Goal: Check status: Check status

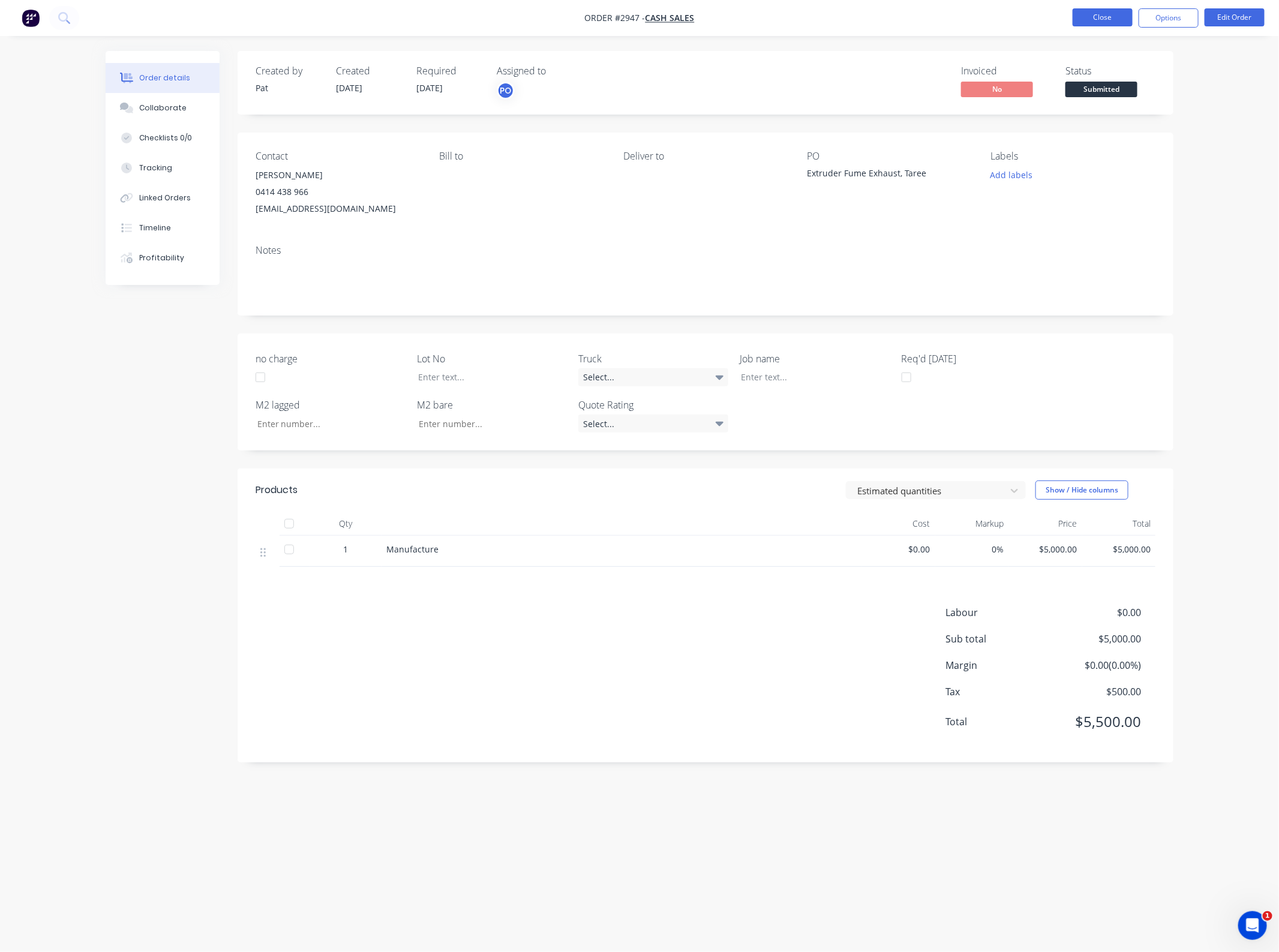
click at [1085, 21] on button "Close" at bounding box center [1103, 17] width 60 height 18
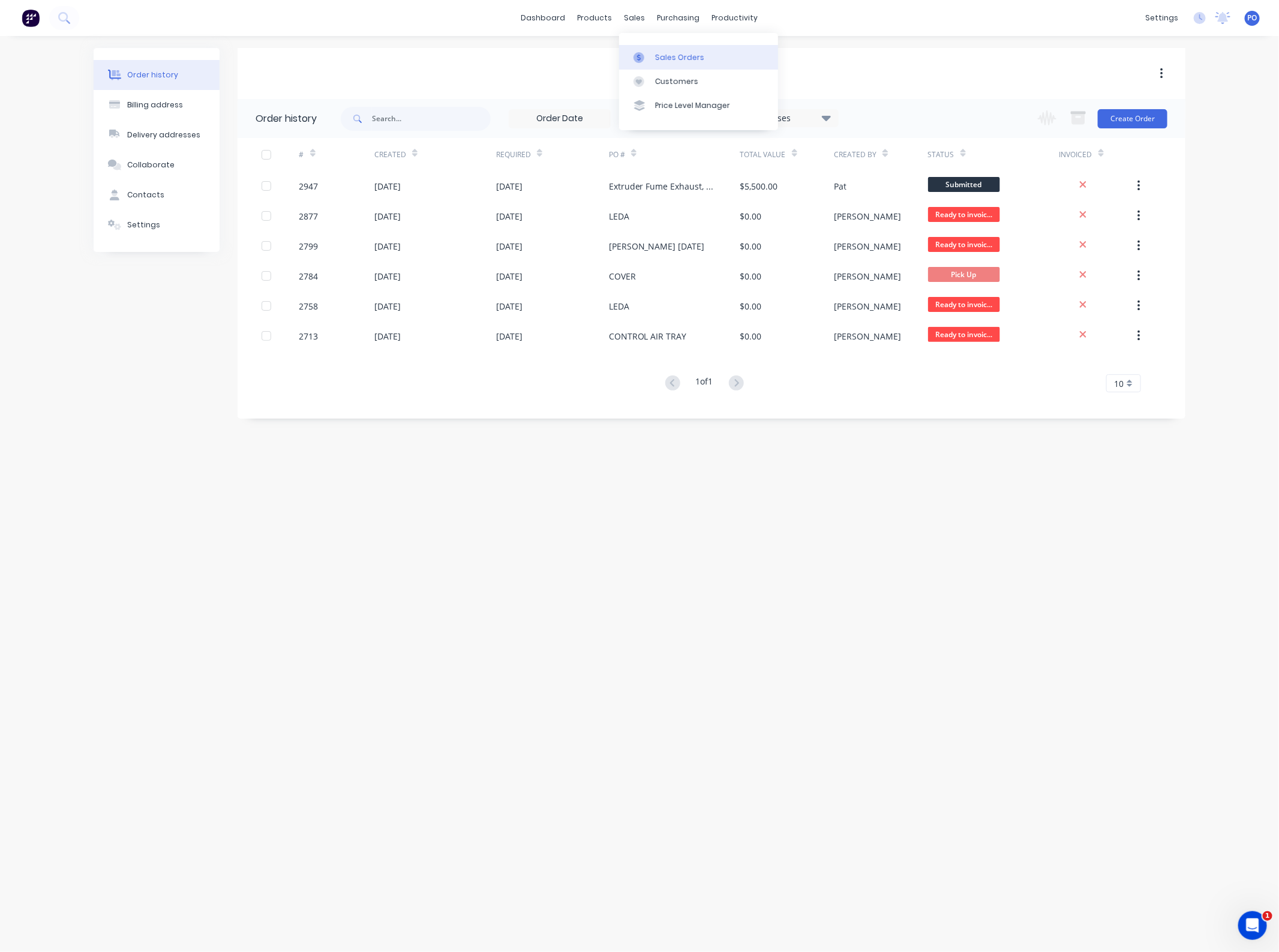
click at [660, 61] on div "Sales Orders" at bounding box center [679, 58] width 49 height 11
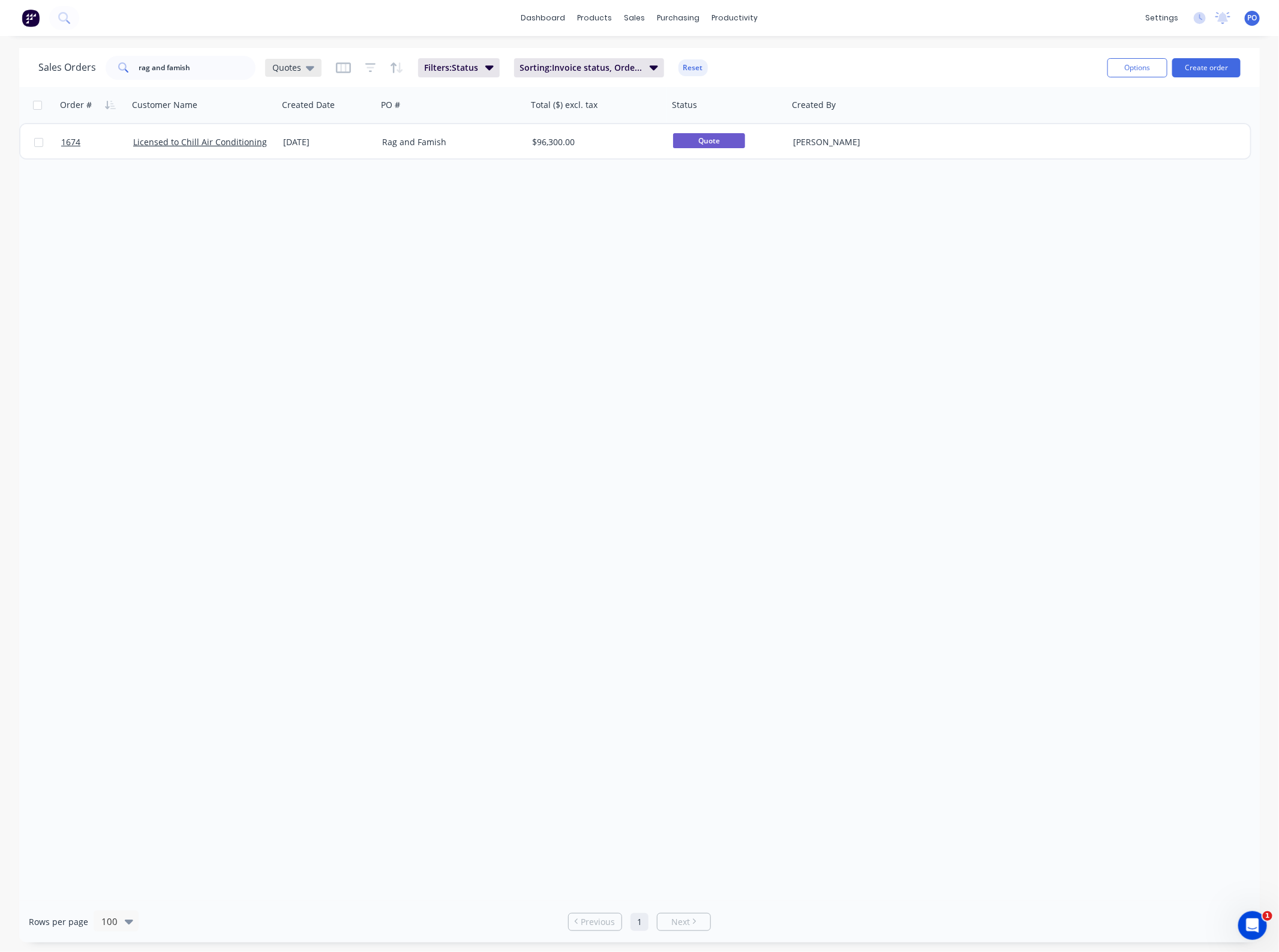
click at [300, 70] on div "Quotes" at bounding box center [293, 68] width 42 height 11
click at [310, 170] on button "None" at bounding box center [338, 169] width 137 height 14
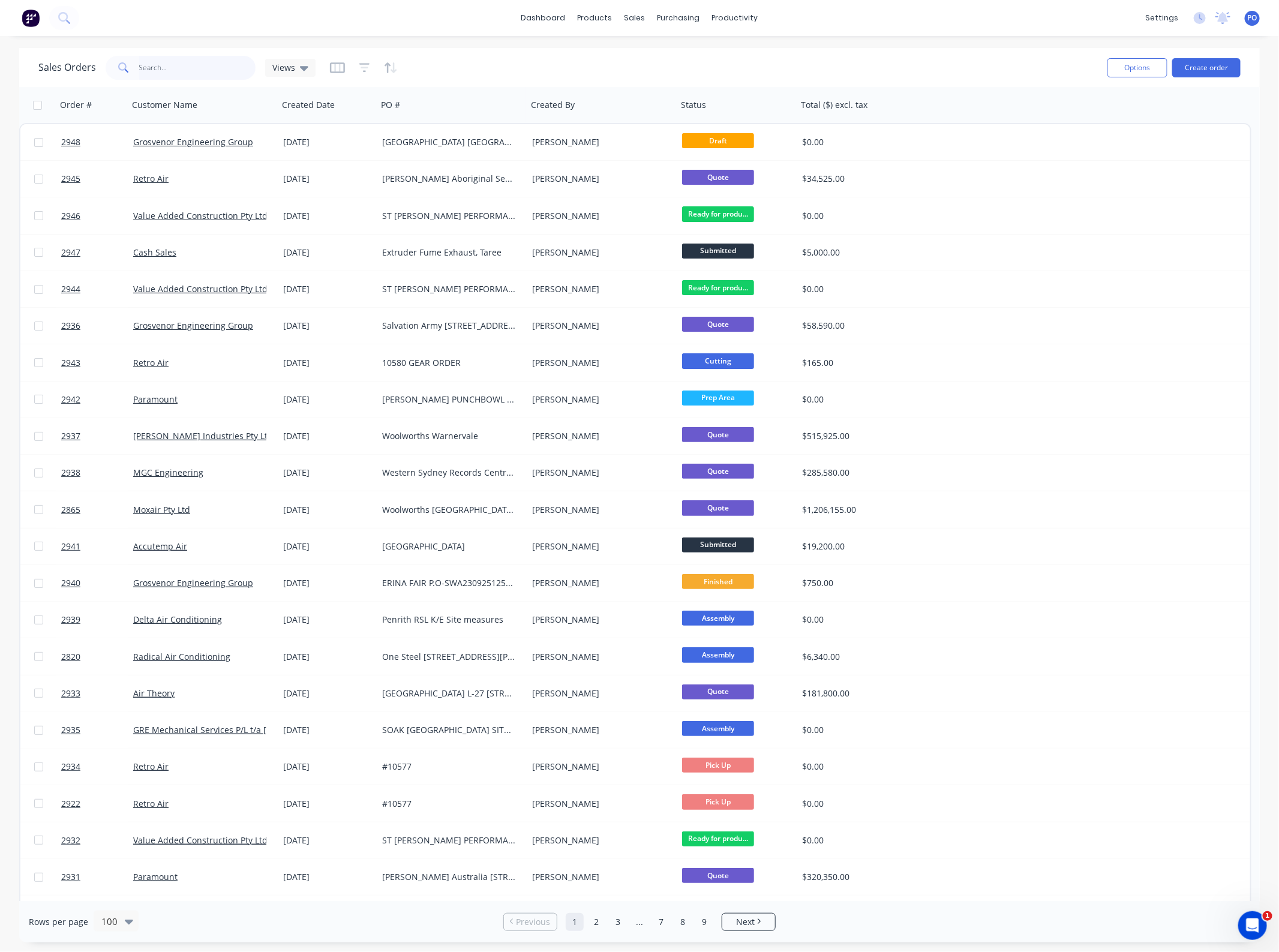
drag, startPoint x: -36, startPoint y: 76, endPoint x: -57, endPoint y: 76, distance: 21.0
click at [0, 76] on html "dashboard products sales purchasing productivity dashboard products Product Cat…" at bounding box center [640, 476] width 1279 height 952
type input "grosvenor"
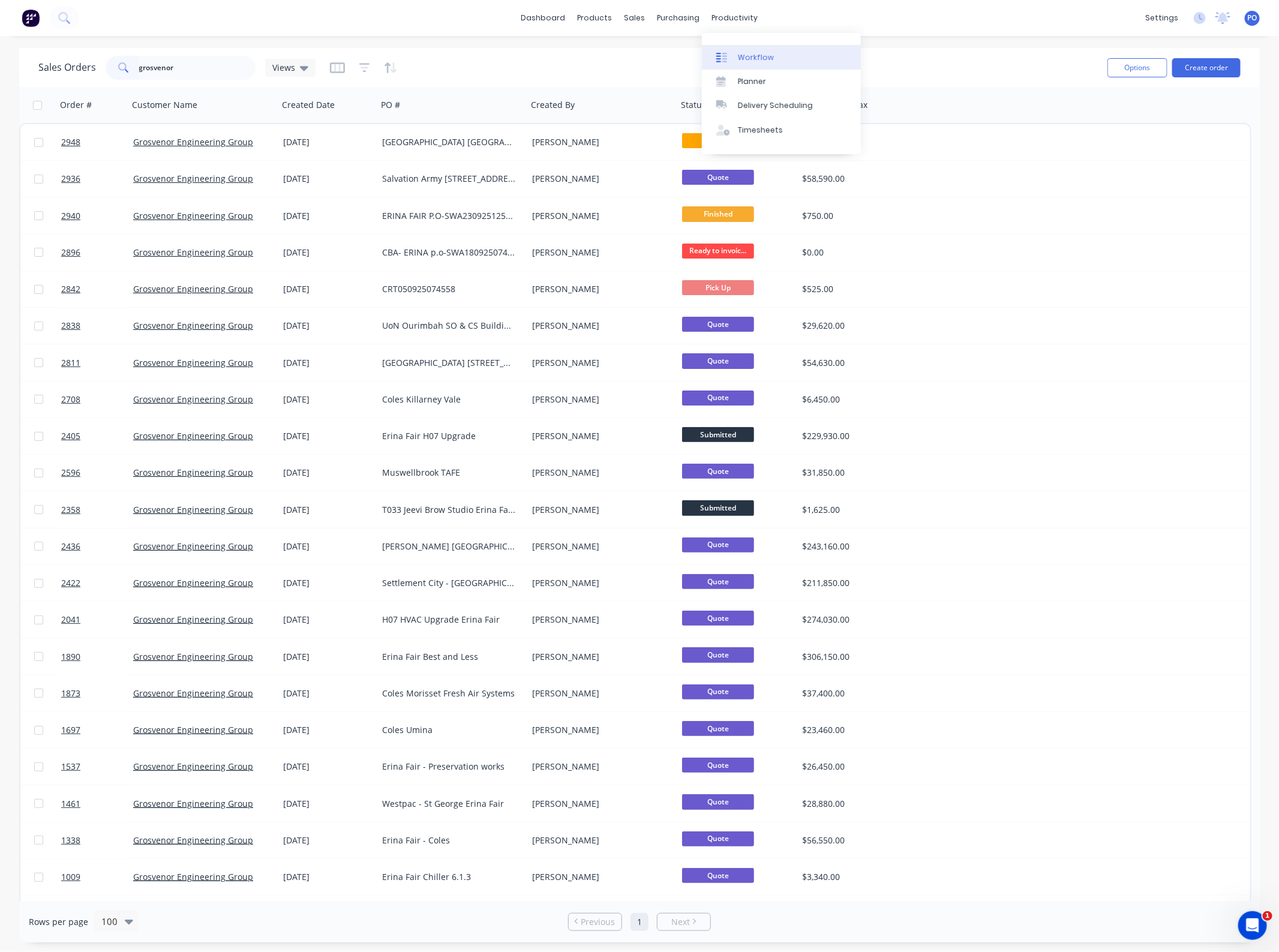
click at [751, 48] on link "Workflow" at bounding box center [782, 57] width 159 height 24
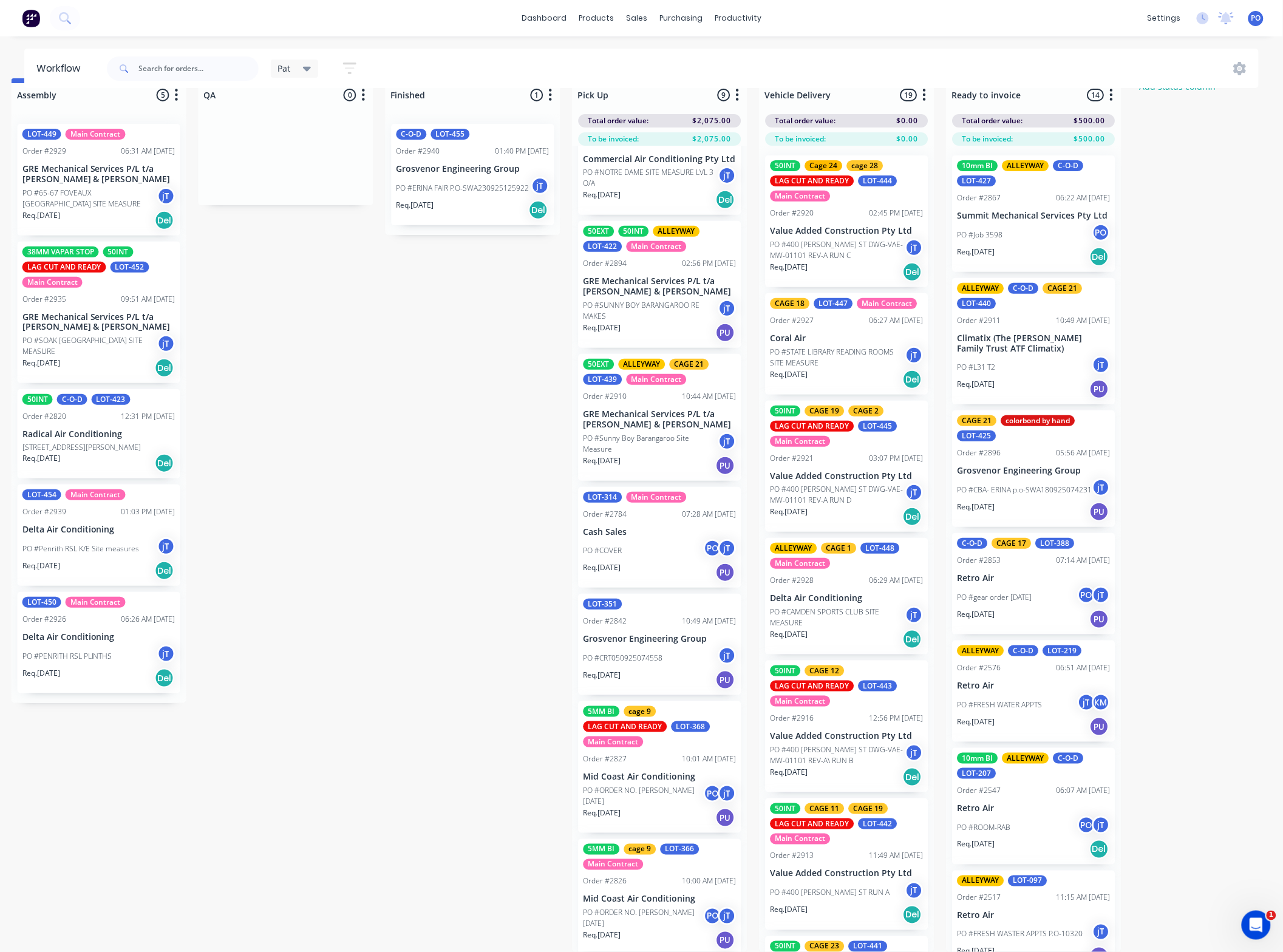
scroll to position [37, 762]
click at [669, 539] on div "PO #COVER PO jT" at bounding box center [660, 550] width 153 height 23
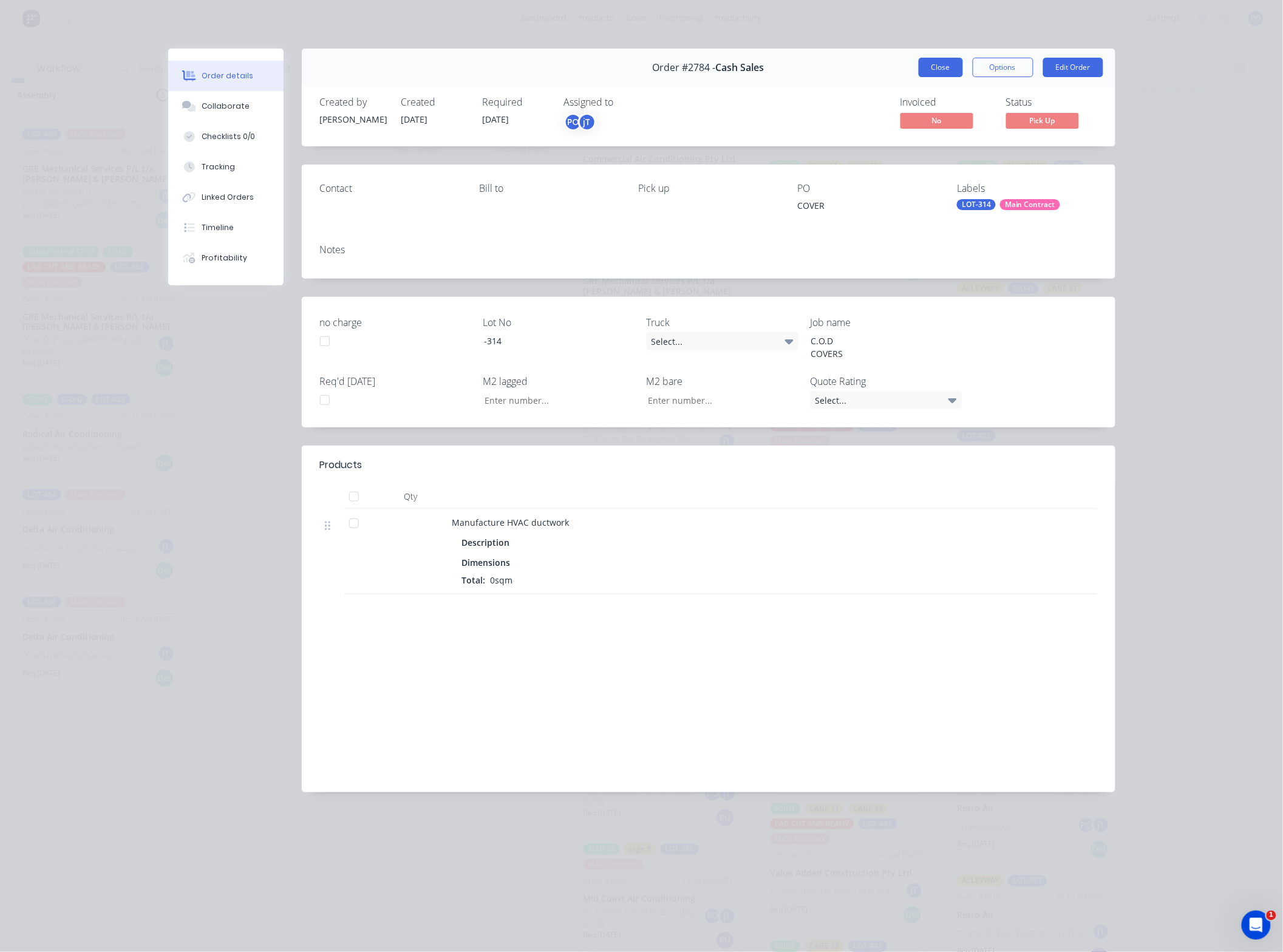
click at [951, 68] on button "Close" at bounding box center [940, 67] width 44 height 19
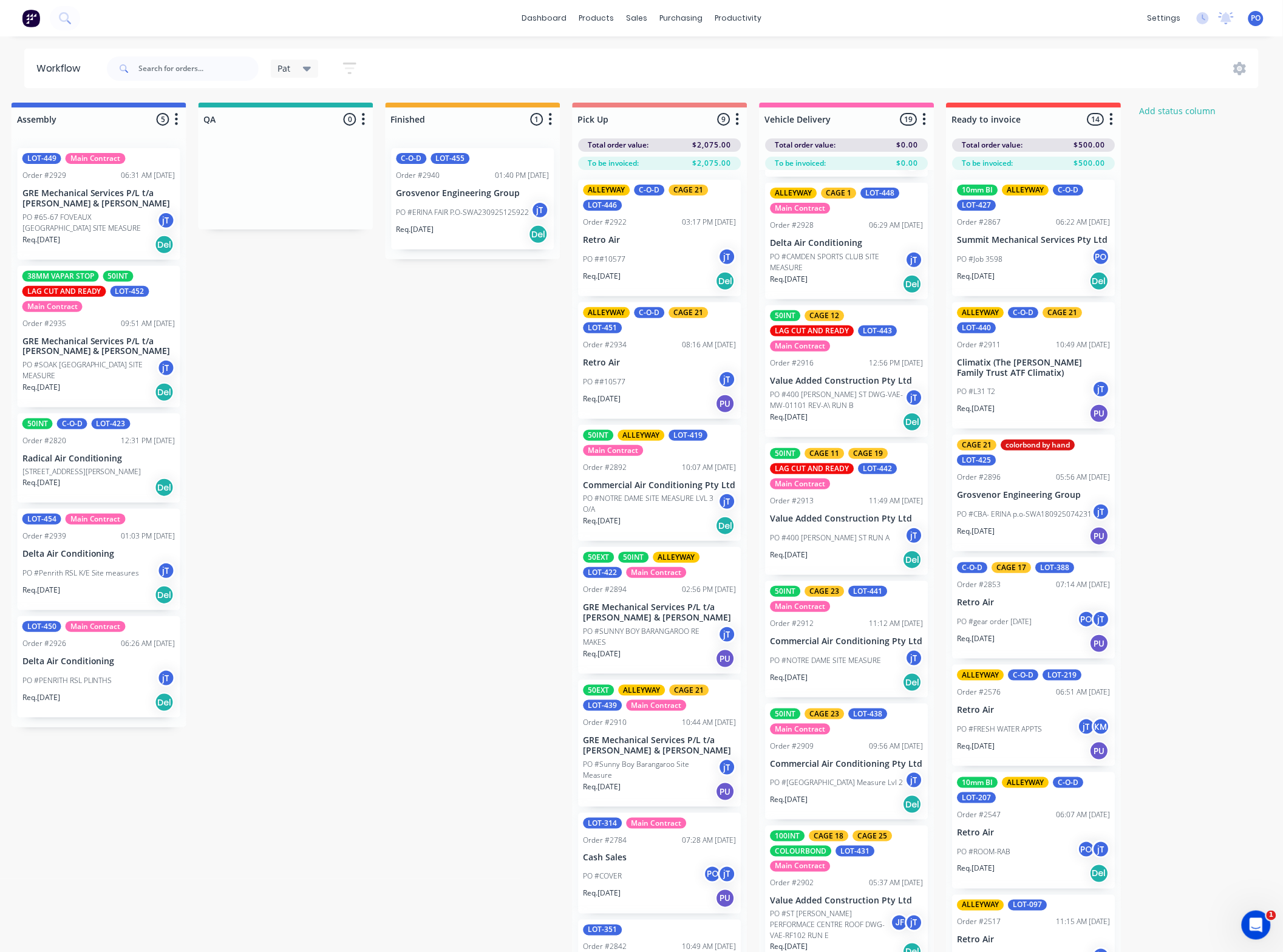
scroll to position [0, 762]
click at [216, 63] on input "text" at bounding box center [198, 68] width 120 height 24
type input "2738"
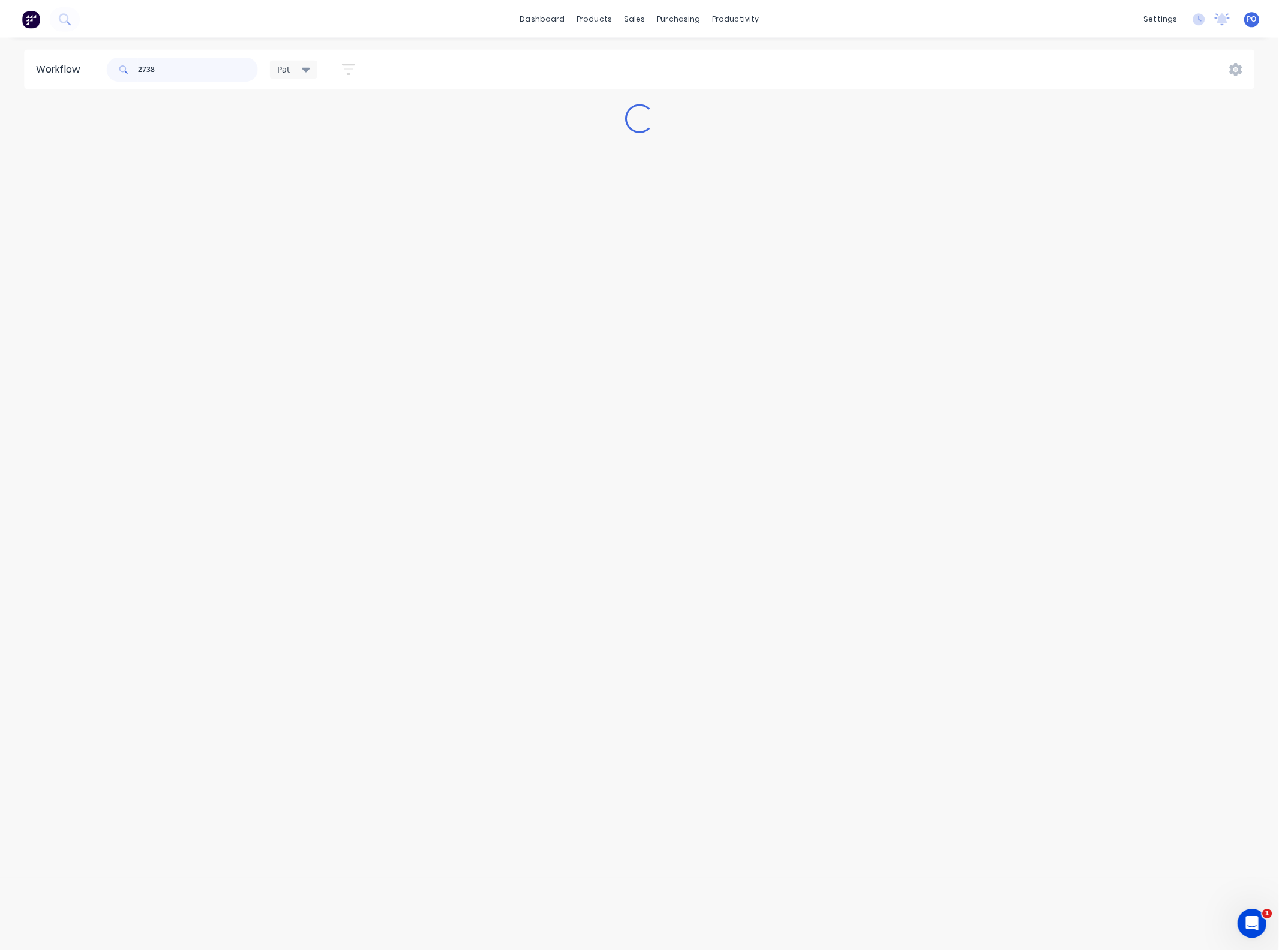
scroll to position [0, 0]
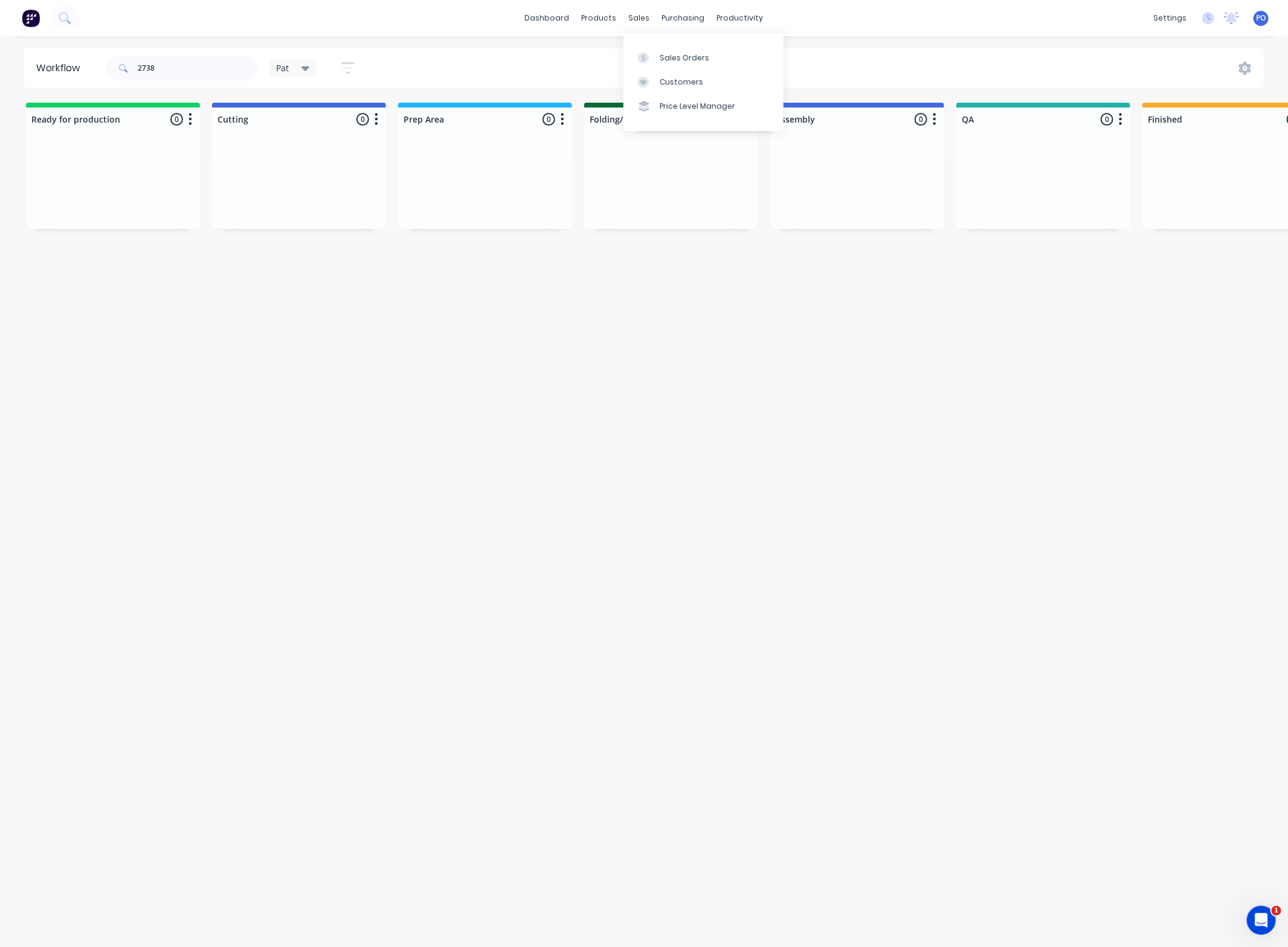
click at [650, 38] on div "Sales Orders Customers Price Level Manager" at bounding box center [703, 82] width 160 height 97
click at [653, 48] on link "Sales Orders" at bounding box center [703, 57] width 160 height 24
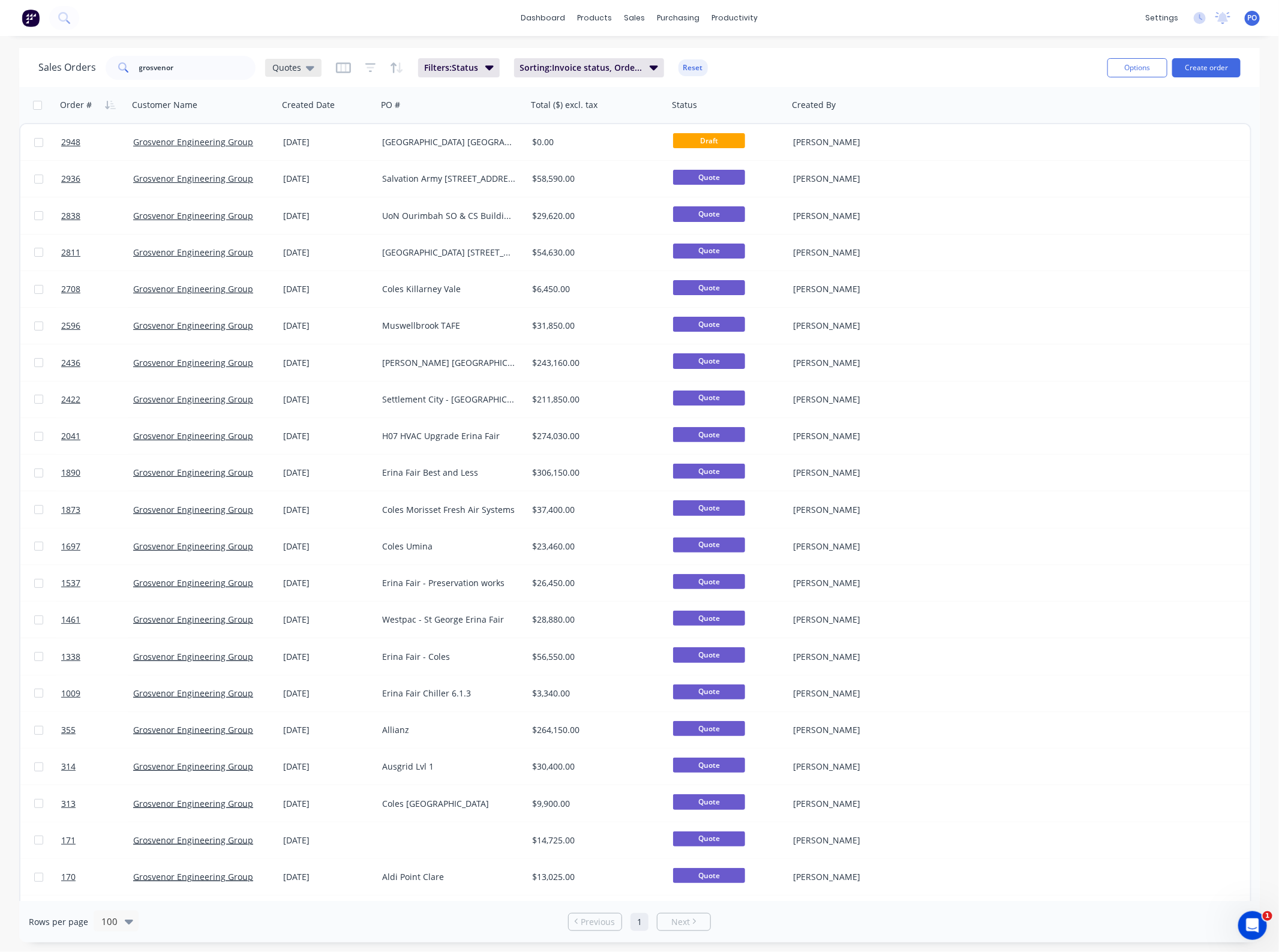
click at [296, 73] on div "Quotes" at bounding box center [293, 68] width 57 height 18
click at [295, 159] on div "None edit" at bounding box center [349, 170] width 160 height 24
click at [291, 170] on button "None" at bounding box center [338, 169] width 137 height 14
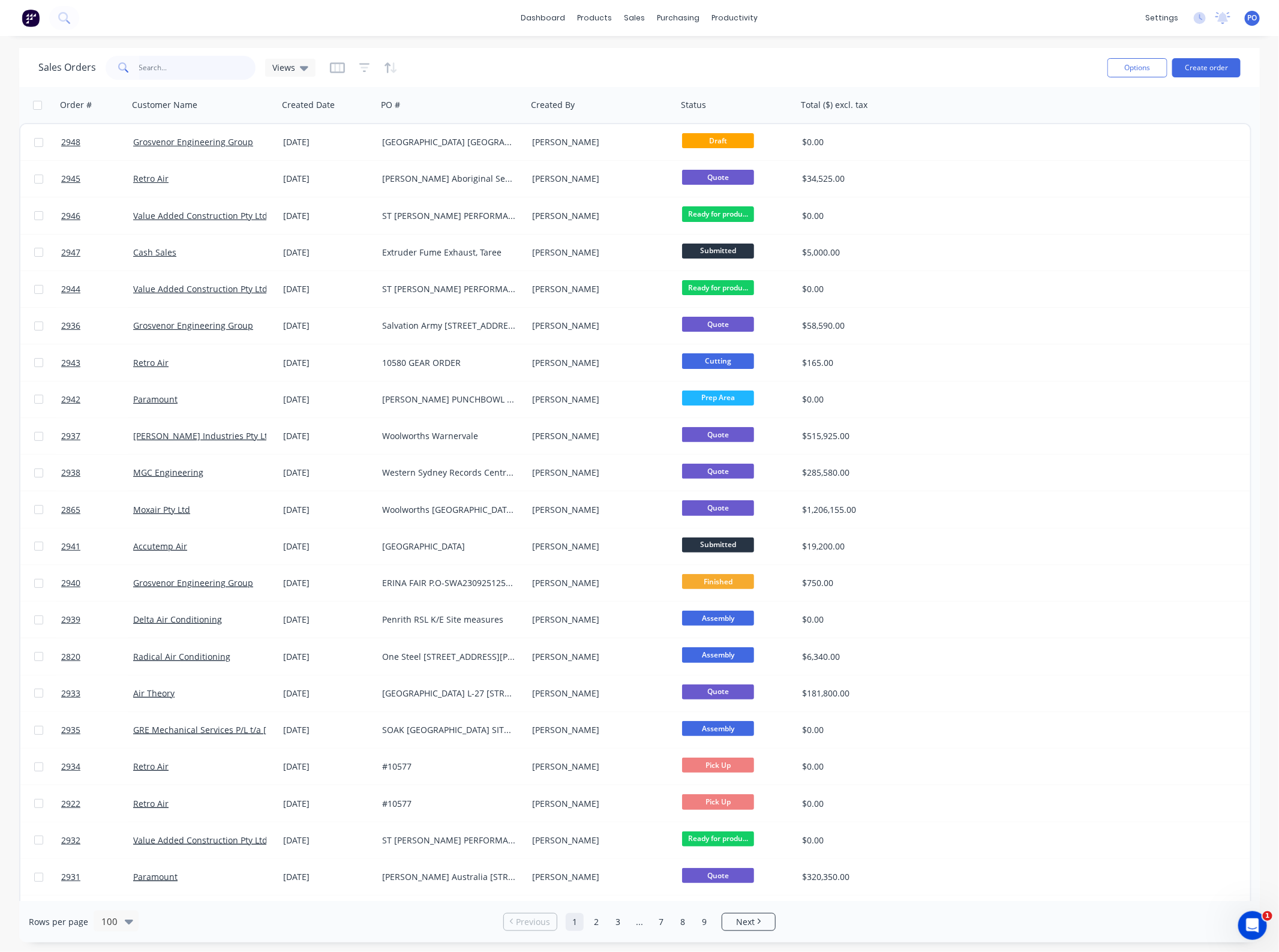
drag, startPoint x: 201, startPoint y: 78, endPoint x: -52, endPoint y: 79, distance: 253.0
click at [0, 79] on html "dashboard products sales purchasing productivity dashboard products Product Cat…" at bounding box center [640, 476] width 1279 height 952
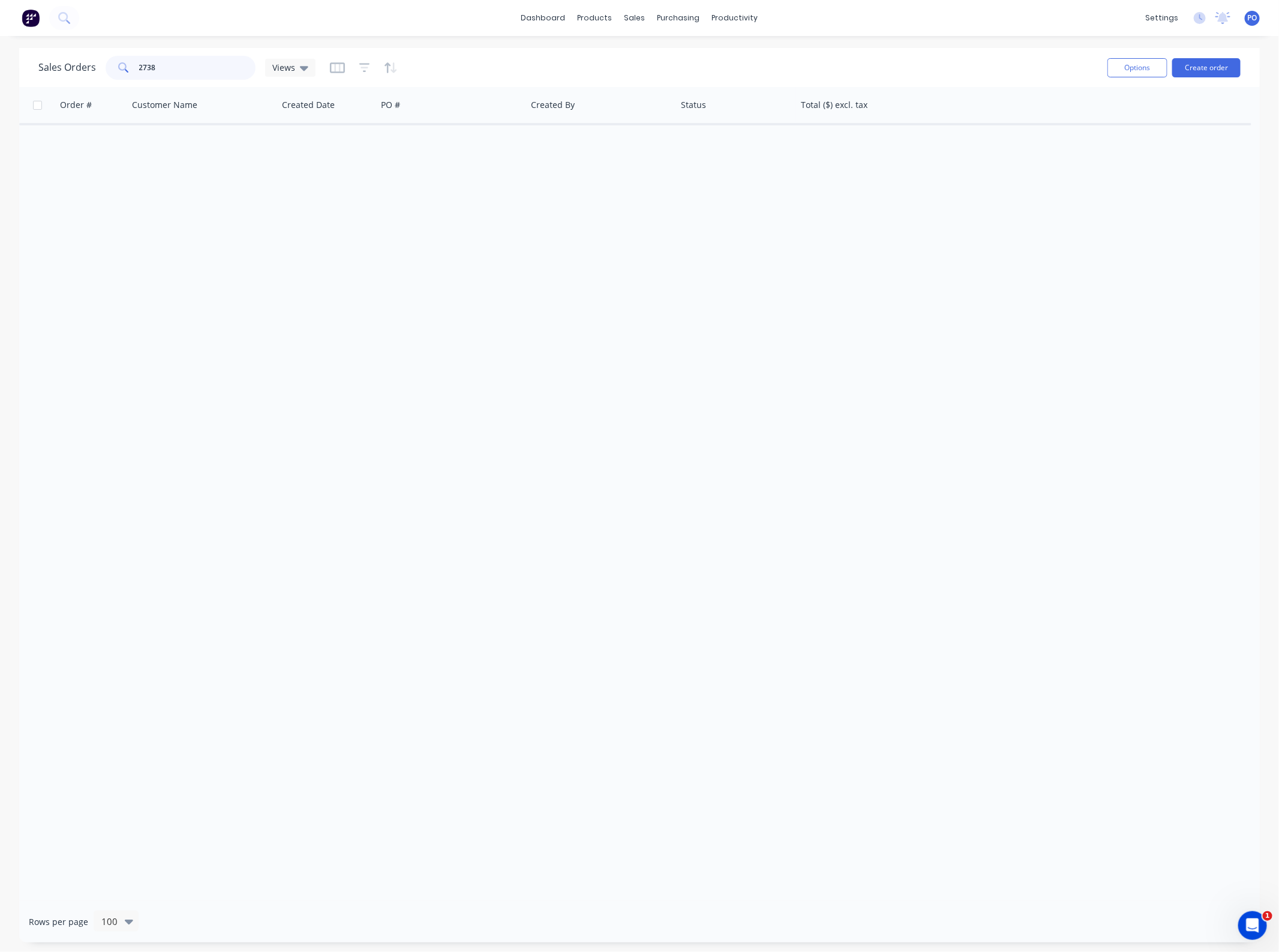
drag, startPoint x: 61, startPoint y: 73, endPoint x: 50, endPoint y: 74, distance: 11.0
click at [55, 73] on div "Sales Orders 2738 Views" at bounding box center [176, 68] width 277 height 24
drag, startPoint x: 186, startPoint y: 63, endPoint x: 60, endPoint y: 76, distance: 126.7
click at [119, 72] on div "cacsh" at bounding box center [181, 68] width 150 height 24
type input "cash"
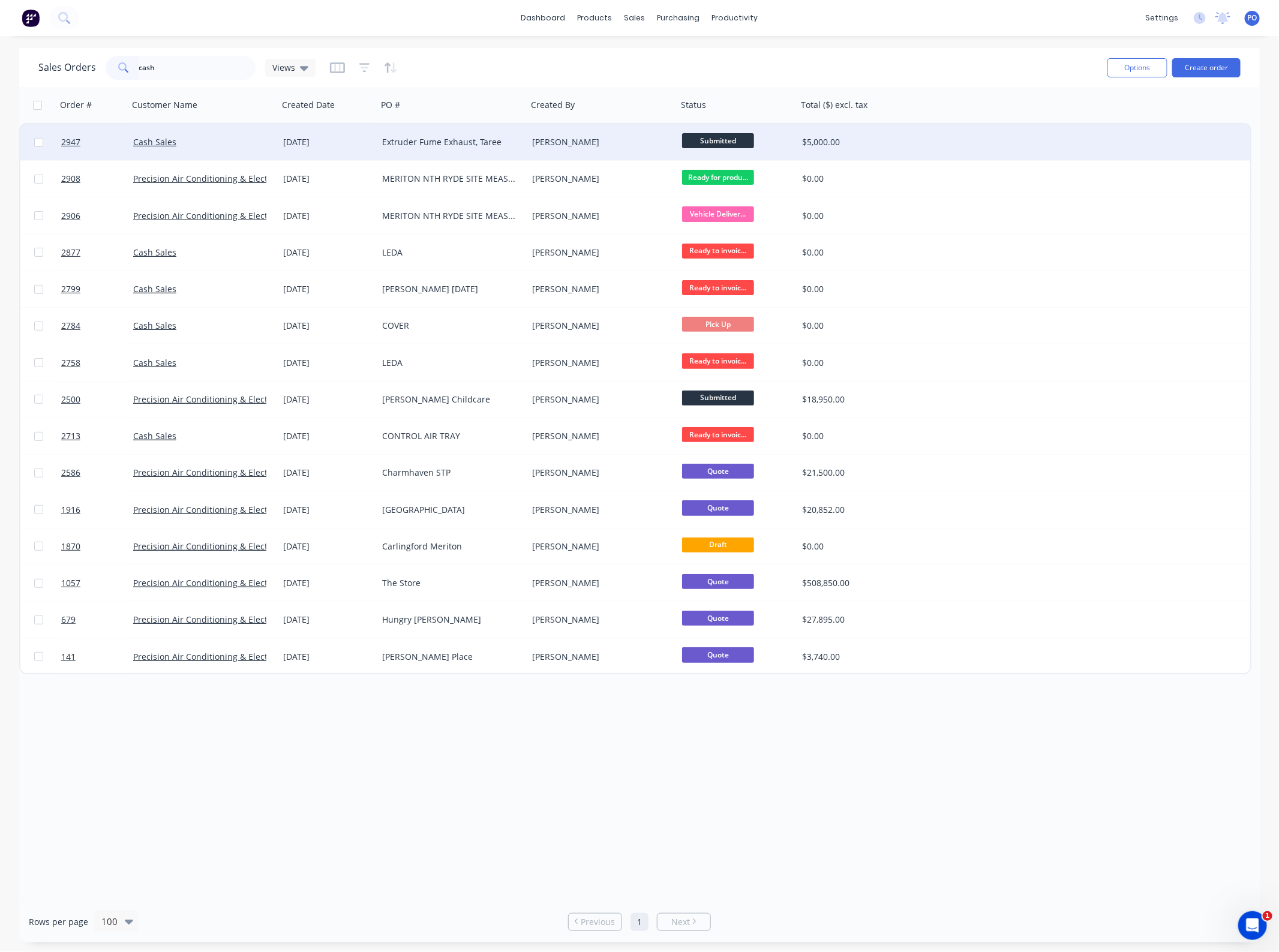
click at [484, 156] on div "Extruder Fume Exhaust, Taree" at bounding box center [453, 142] width 150 height 36
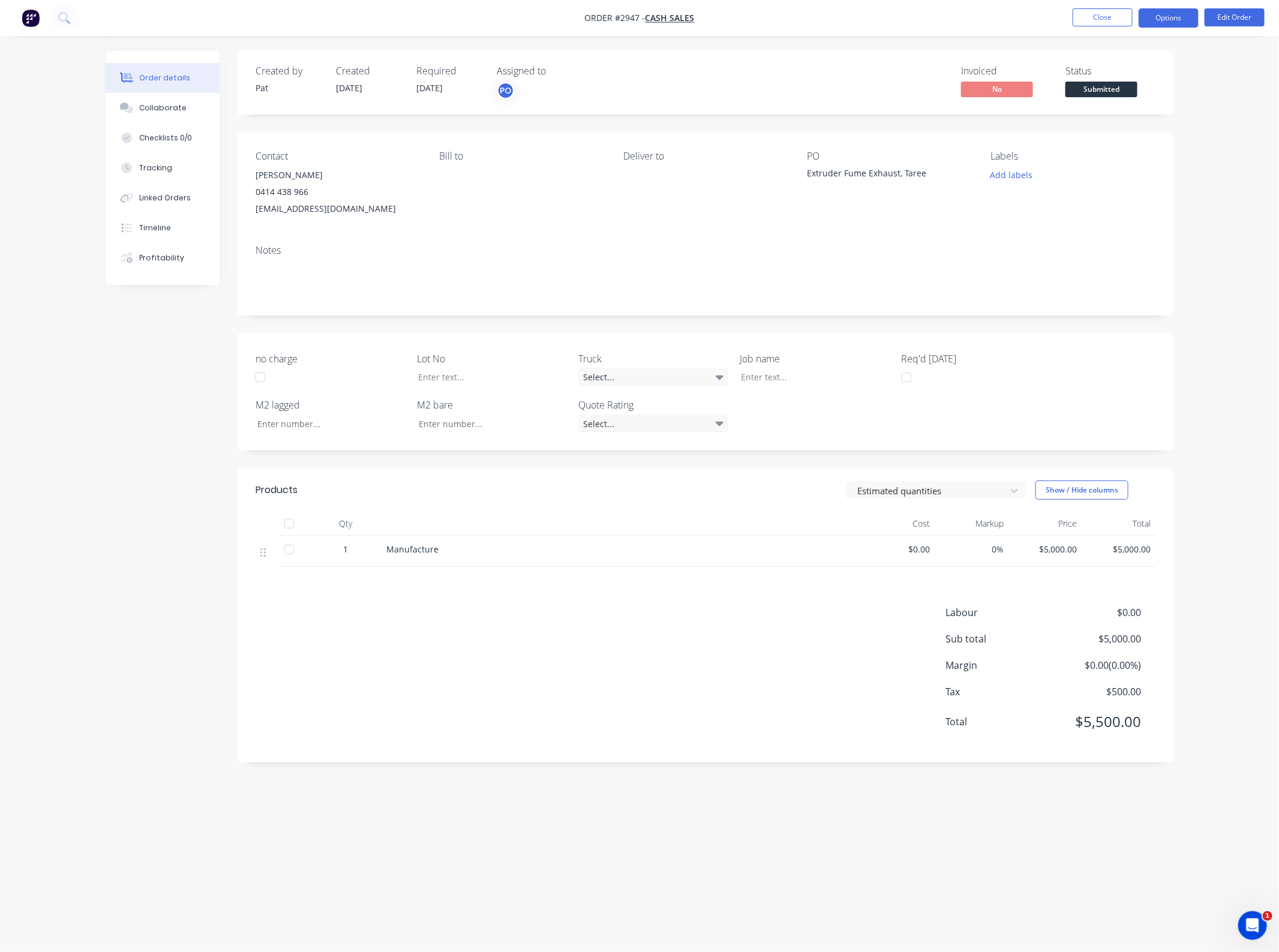
click at [1154, 19] on button "Options" at bounding box center [1169, 18] width 60 height 19
click at [1140, 77] on div "Invoice" at bounding box center [1133, 73] width 111 height 17
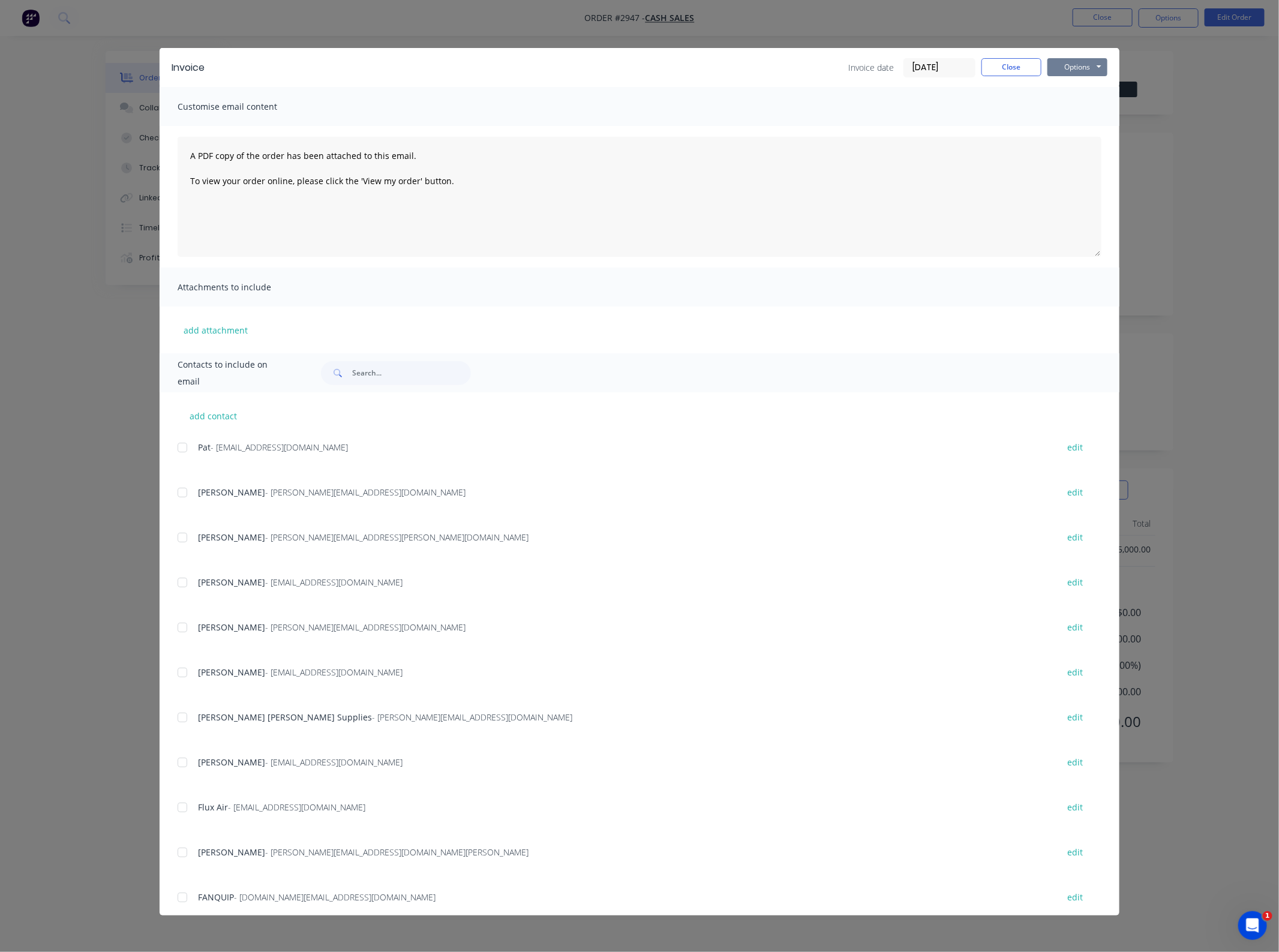
click at [1086, 69] on button "Options" at bounding box center [1078, 67] width 60 height 18
click at [1087, 138] on button "Email" at bounding box center [1086, 129] width 77 height 20
click at [1074, 65] on button "Options" at bounding box center [1078, 67] width 60 height 18
click at [1079, 110] on button "Print" at bounding box center [1086, 109] width 77 height 20
click at [1013, 69] on button "Close" at bounding box center [1012, 67] width 60 height 18
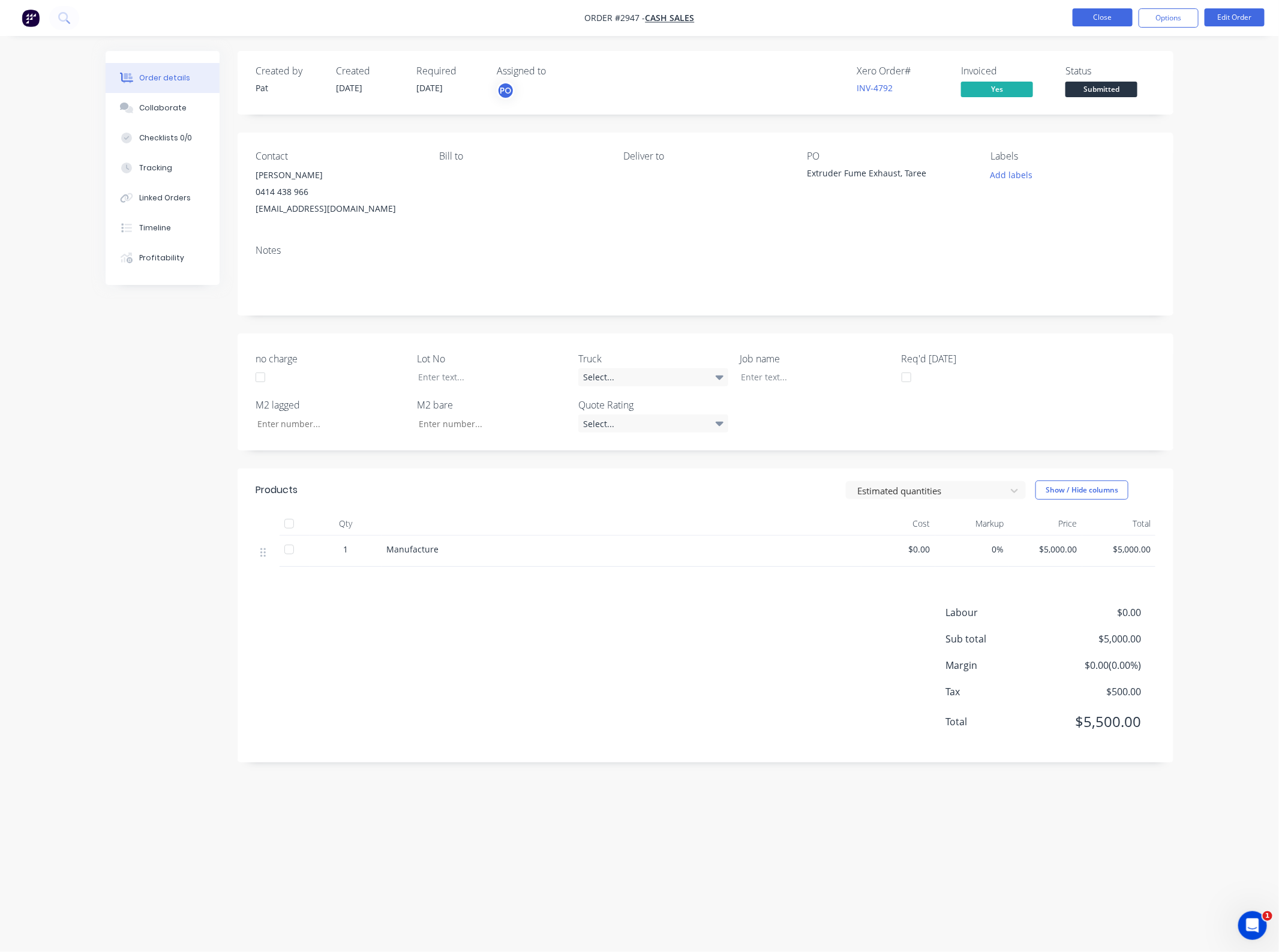
click at [1120, 21] on button "Close" at bounding box center [1103, 17] width 60 height 18
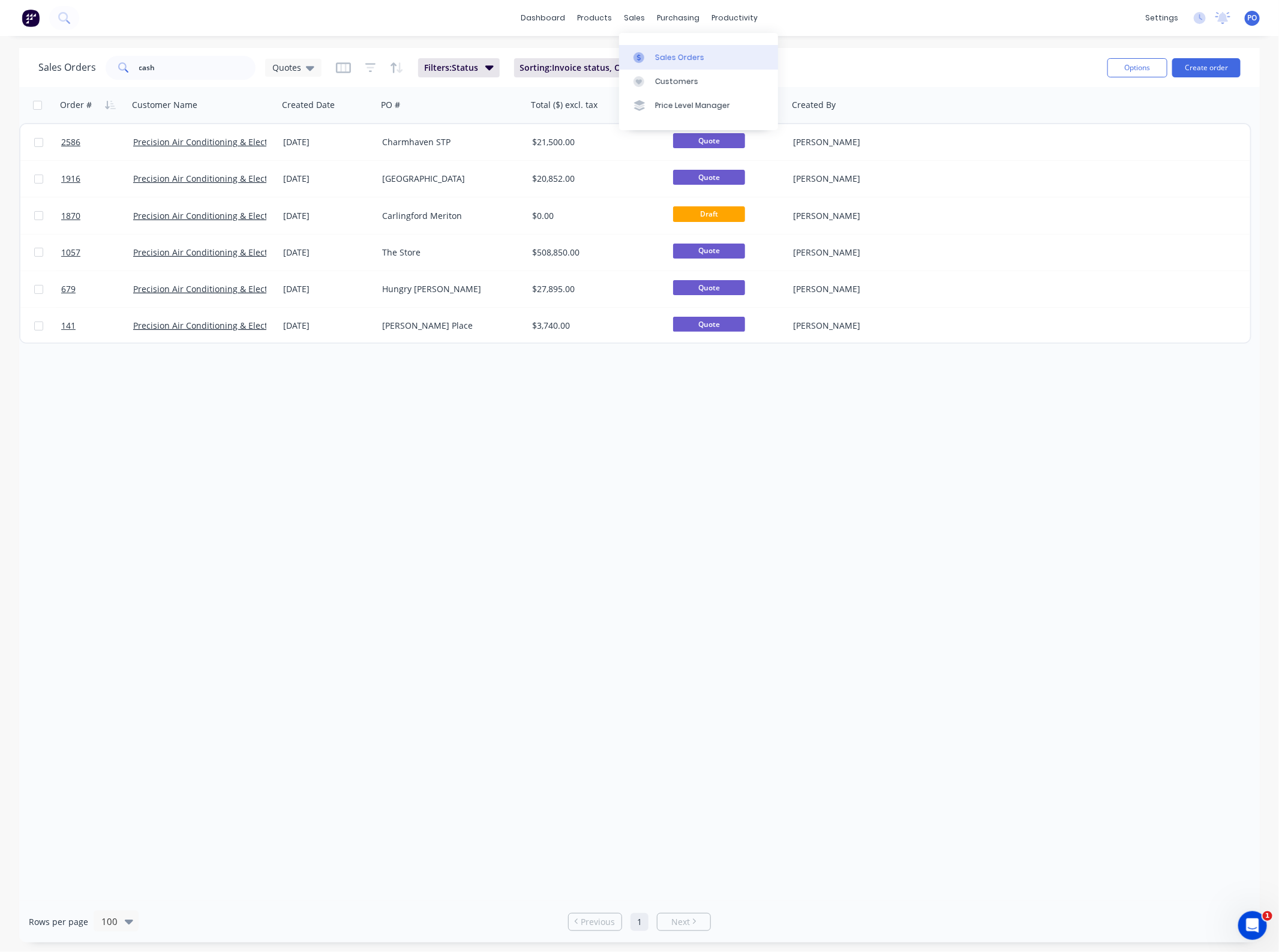
click at [650, 47] on link "Sales Orders" at bounding box center [699, 57] width 159 height 24
drag, startPoint x: 181, startPoint y: 69, endPoint x: 12, endPoint y: 82, distance: 169.5
click at [24, 82] on div "Sales Orders cash Quotes Filters: Status Sorting: Invoice status, Order # Reset…" at bounding box center [640, 67] width 1241 height 39
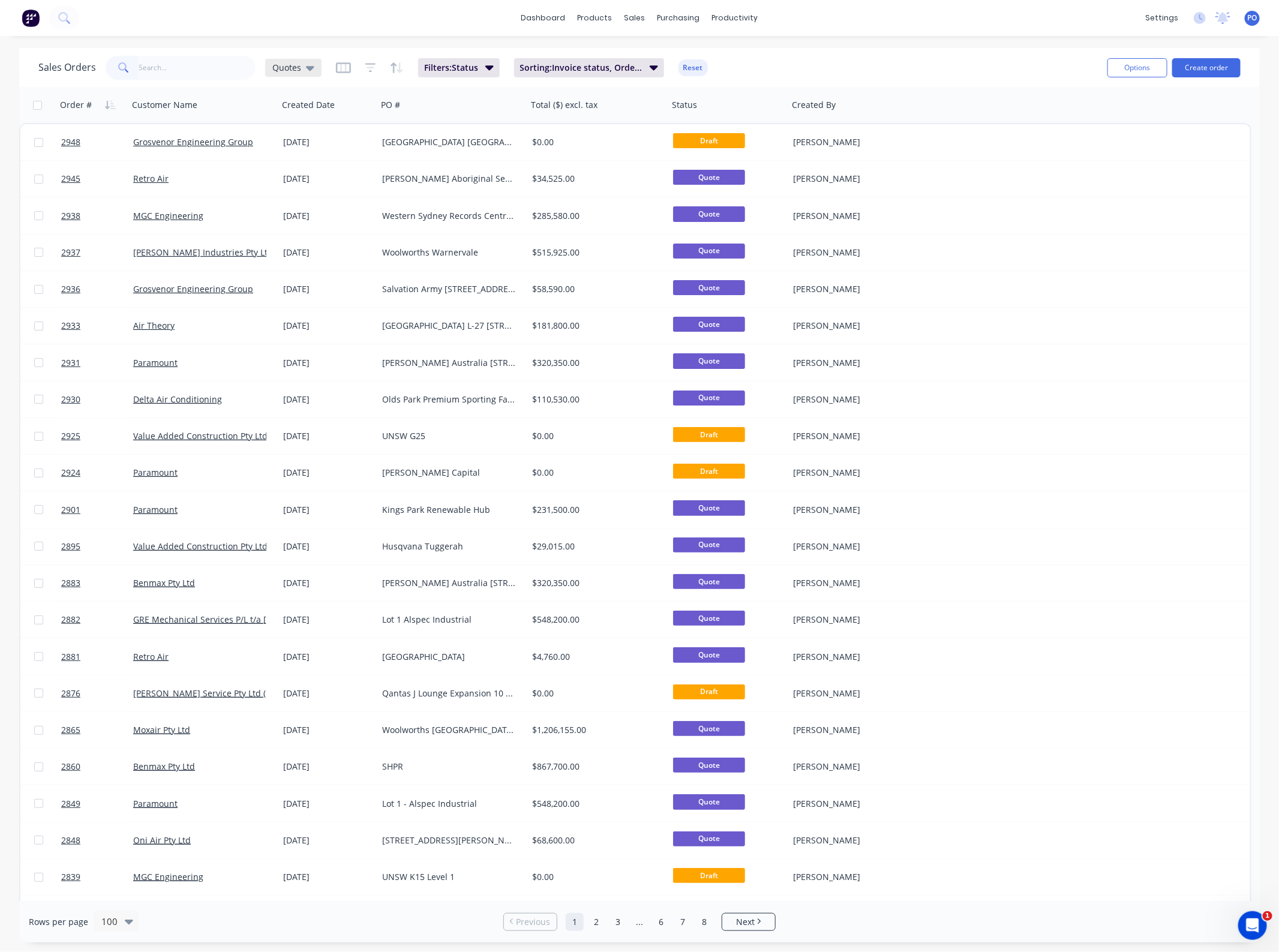
click at [290, 71] on span "Quotes" at bounding box center [287, 68] width 29 height 12
drag, startPoint x: 309, startPoint y: 155, endPoint x: 304, endPoint y: 164, distance: 10.3
click at [309, 156] on div "Save new view None edit Quotes (Default) edit Jobs on the floor edit Jobs ready…" at bounding box center [349, 189] width 180 height 196
click at [304, 165] on button "None" at bounding box center [338, 169] width 137 height 14
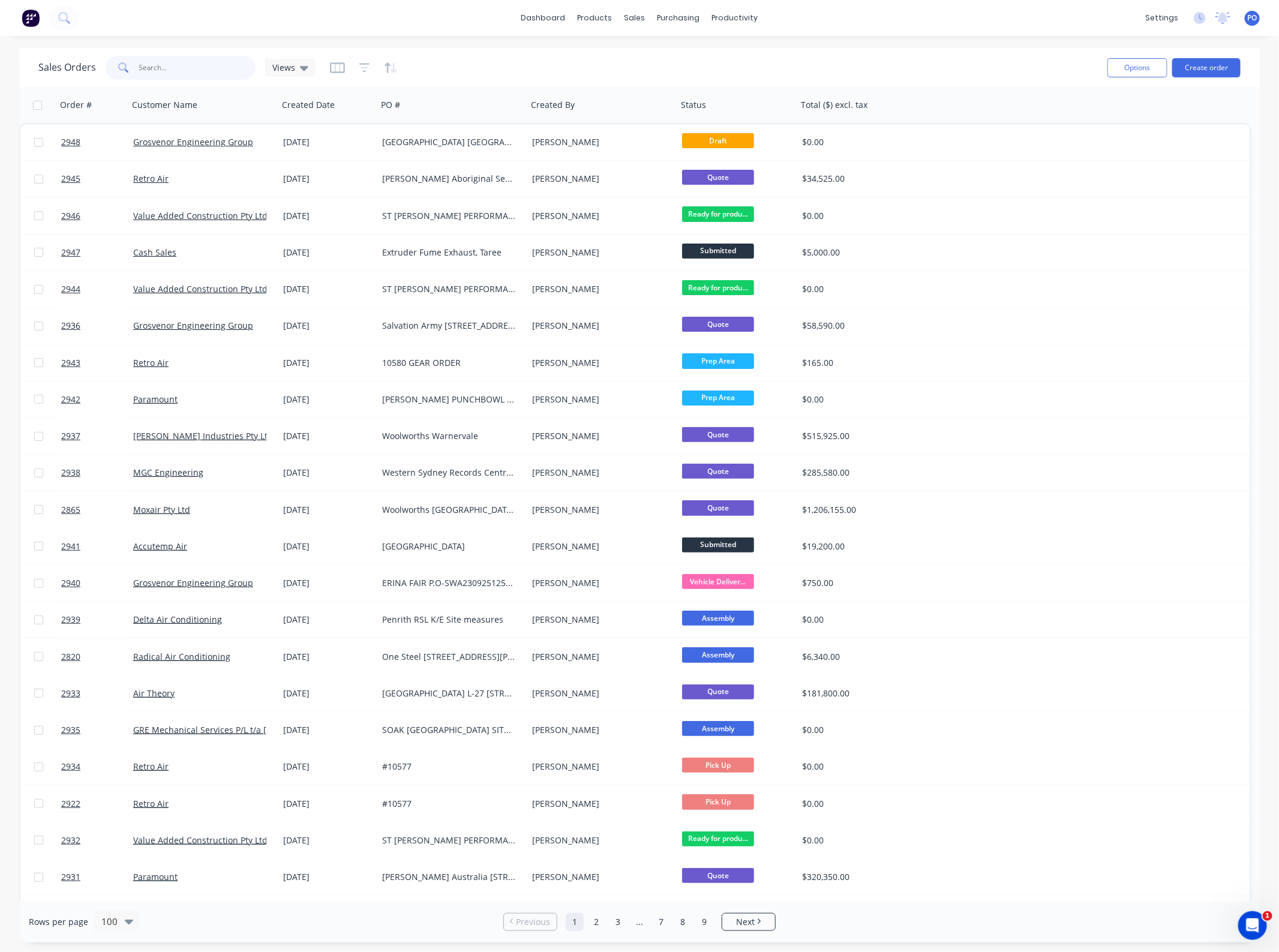
click at [187, 68] on input "text" at bounding box center [197, 68] width 117 height 24
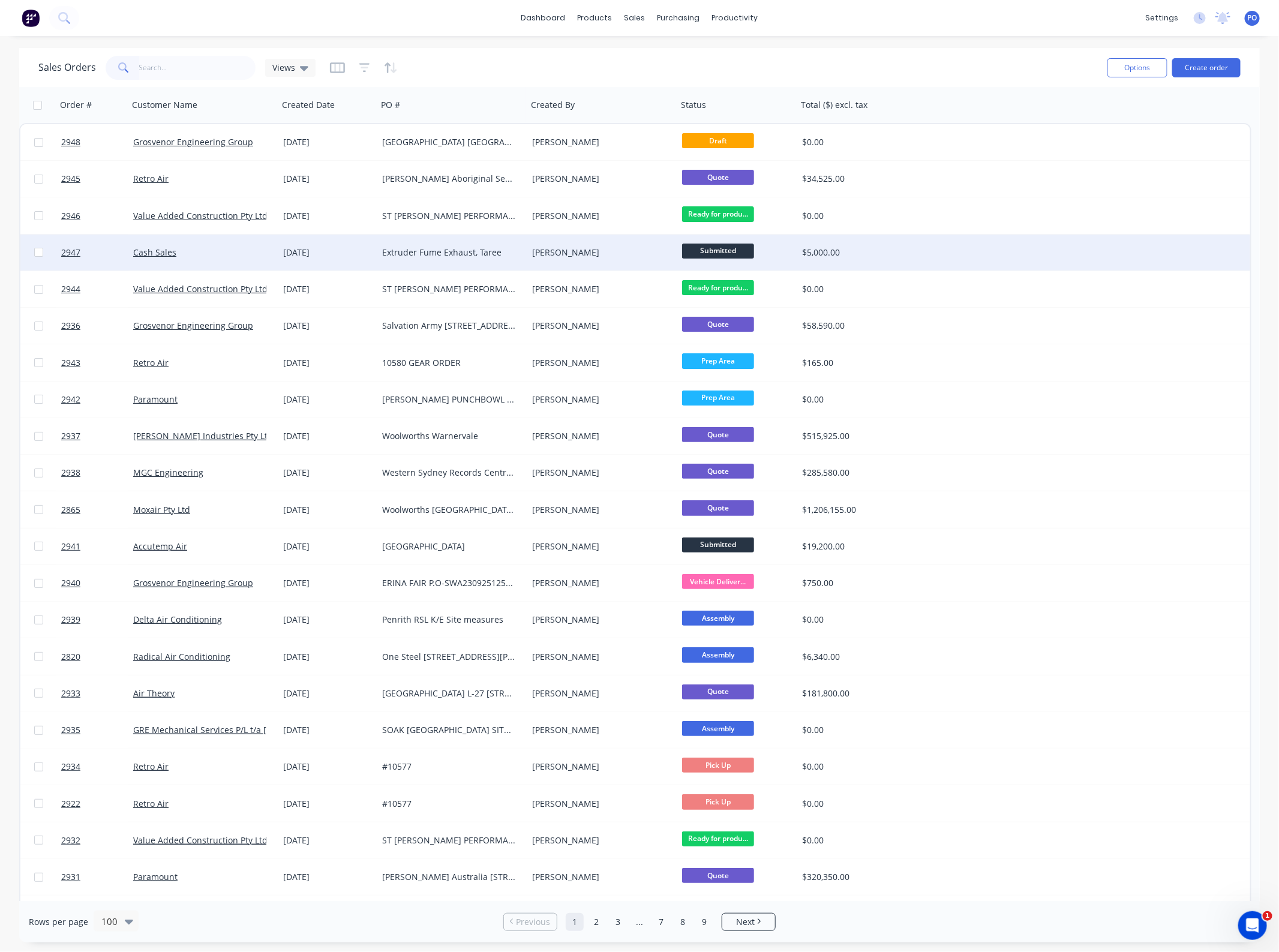
click at [306, 253] on div "[DATE]" at bounding box center [328, 253] width 89 height 12
